Goal: Register for event/course

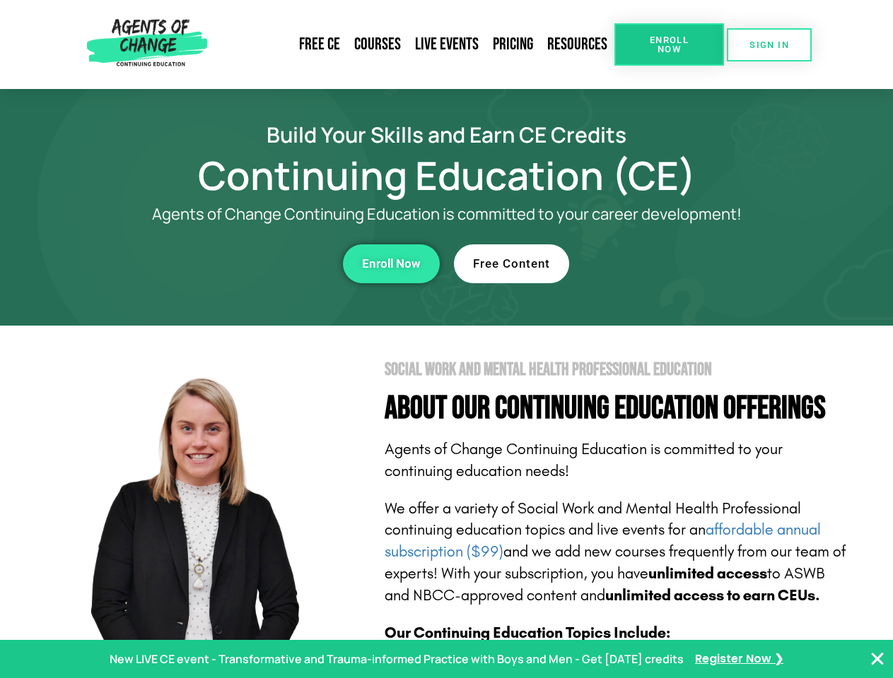
click at [446, 339] on section "Social Work and Mental Health Professional Education About Our Continuing Educa…" at bounding box center [446, 623] width 893 height 594
click at [577, 45] on link "Resources" at bounding box center [577, 44] width 74 height 33
click at [669, 45] on span "Enroll Now" at bounding box center [669, 44] width 64 height 18
click at [769, 45] on span "SIGN IN" at bounding box center [769, 44] width 40 height 9
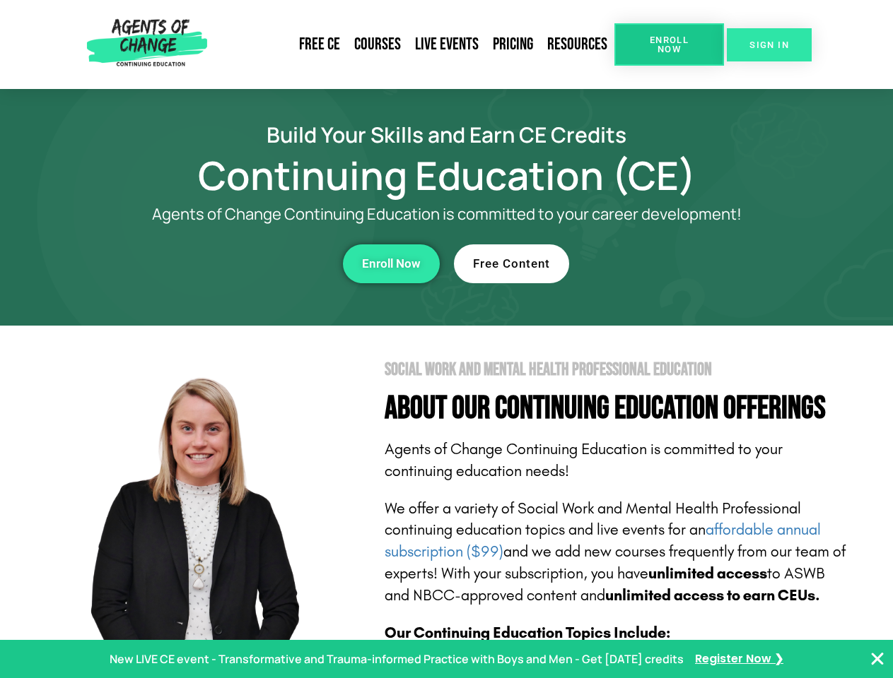
click at [769, 45] on span "SIGN IN" at bounding box center [769, 44] width 40 height 9
click at [245, 264] on div "Enroll Now" at bounding box center [245, 264] width 389 height 39
click at [391, 264] on span "Enroll Now" at bounding box center [391, 264] width 59 height 12
